Goal: Find contact information: Find contact information

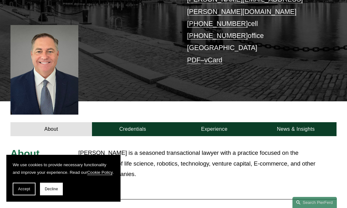
scroll to position [127, 0]
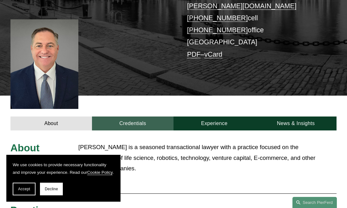
click at [139, 117] on link "Credentials" at bounding box center [133, 124] width 82 height 14
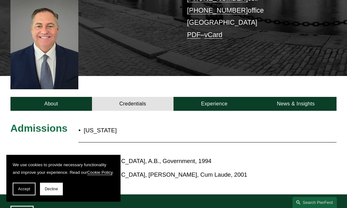
scroll to position [58, 0]
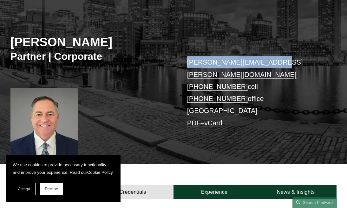
drag, startPoint x: 270, startPoint y: 66, endPoint x: 187, endPoint y: 64, distance: 82.8
click at [187, 64] on p "peter.cahill@pierferd.com +1.781.915.4058 cell +1.339.666.3840 office Boston PD…" at bounding box center [255, 92] width 136 height 73
copy link "peter.cahill@pierferd.com"
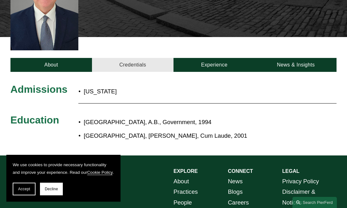
scroll to position [185, 0]
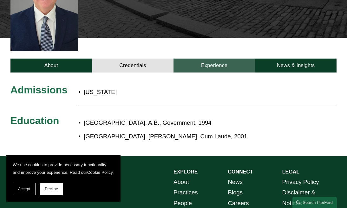
click at [215, 59] on link "Experience" at bounding box center [214, 66] width 82 height 14
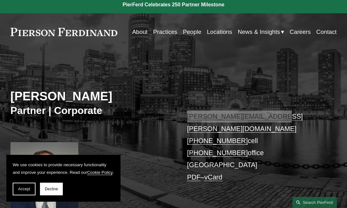
scroll to position [0, 0]
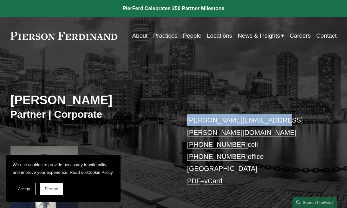
click at [215, 34] on link "Locations" at bounding box center [219, 36] width 25 height 12
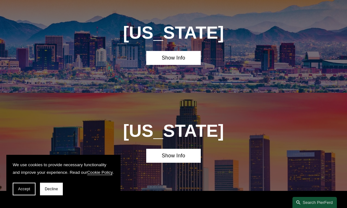
scroll to position [225, 0]
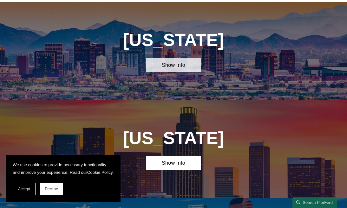
click at [181, 67] on link "Show Info" at bounding box center [173, 65] width 54 height 14
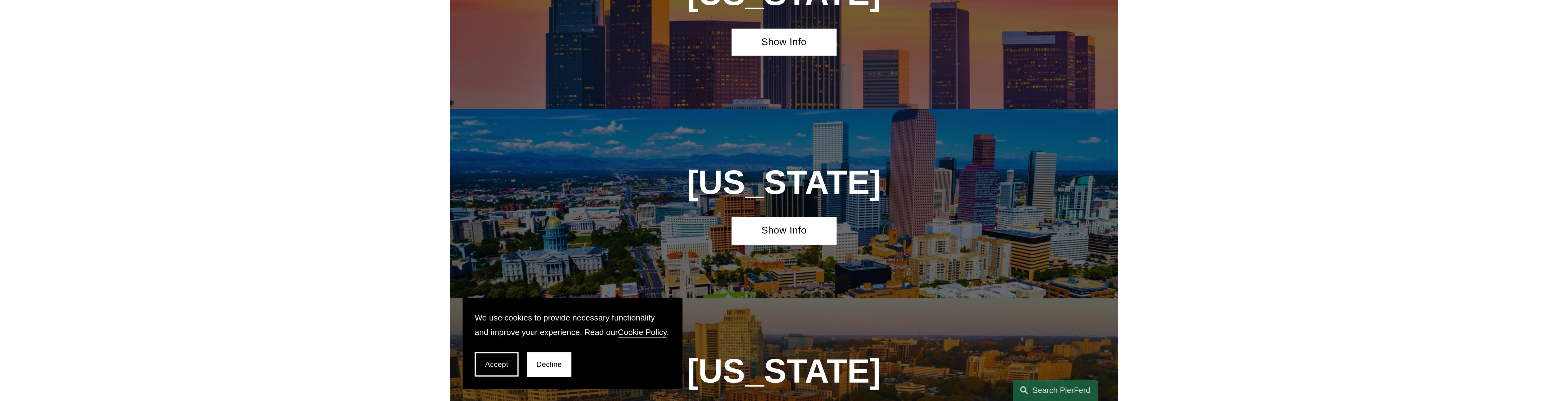
scroll to position [446, 0]
